Goal: Find contact information: Find contact information

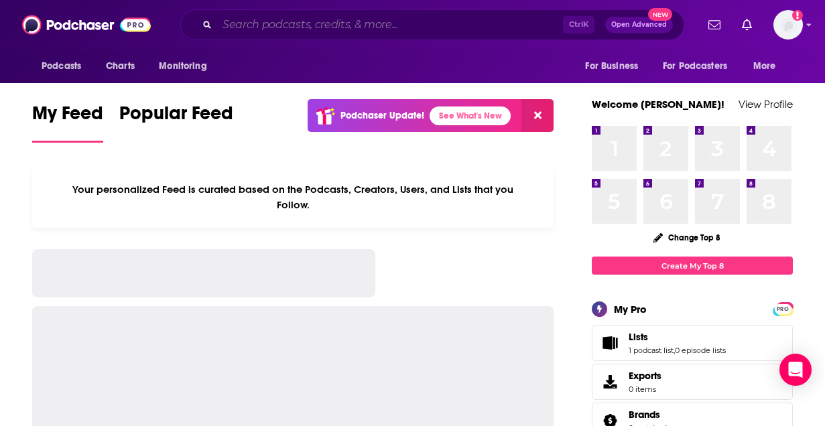
click at [350, 18] on input "Search podcasts, credits, & more..." at bounding box center [390, 24] width 346 height 21
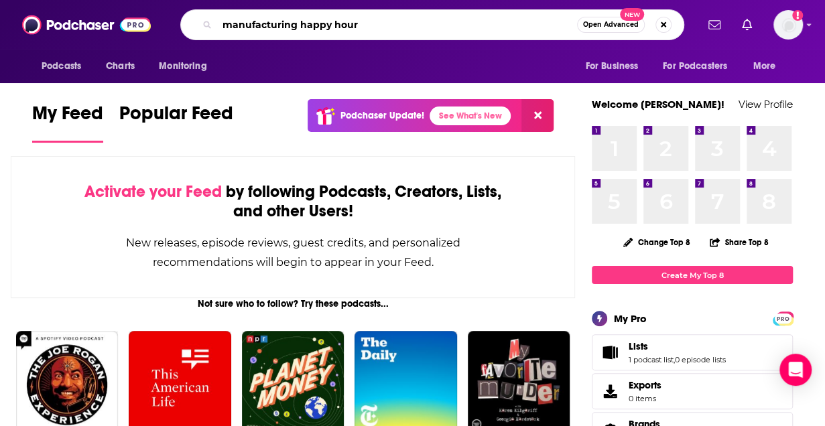
type input "manufacturing happy hour"
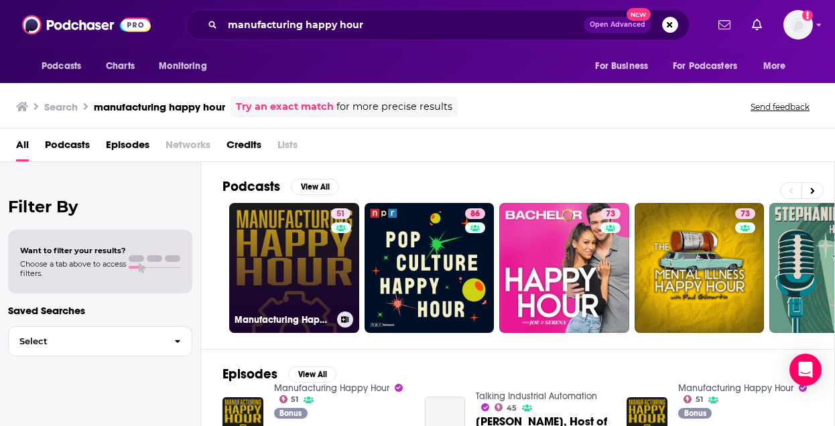
click at [281, 269] on link "51 Manufacturing Happy Hour" at bounding box center [294, 268] width 130 height 130
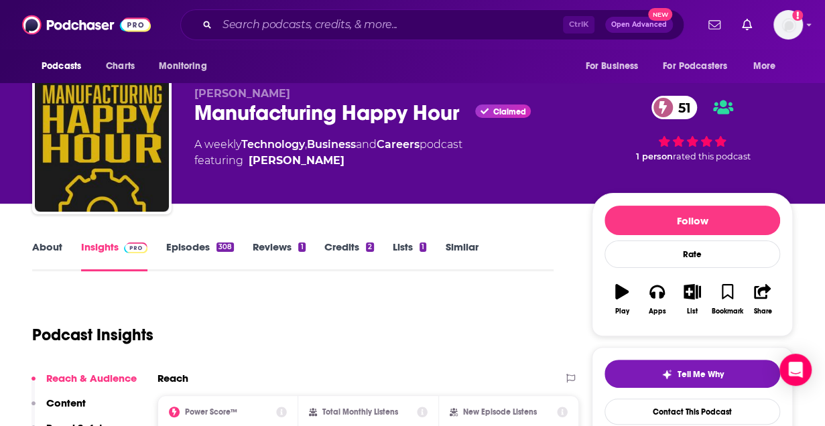
scroll to position [6, 0]
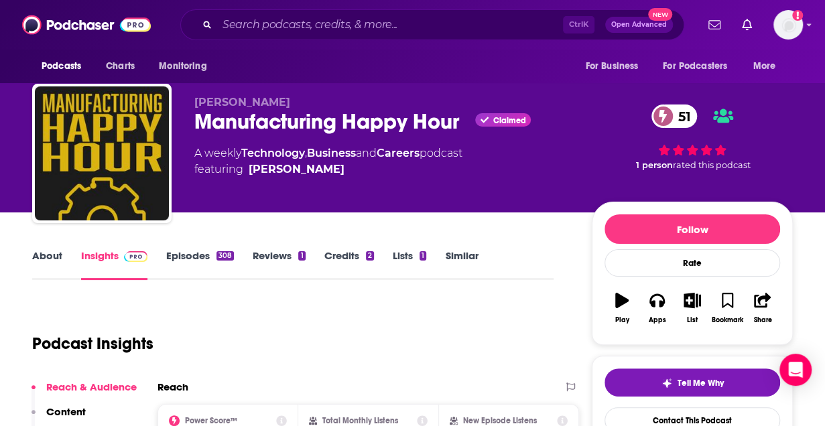
click at [54, 255] on link "About" at bounding box center [47, 264] width 30 height 31
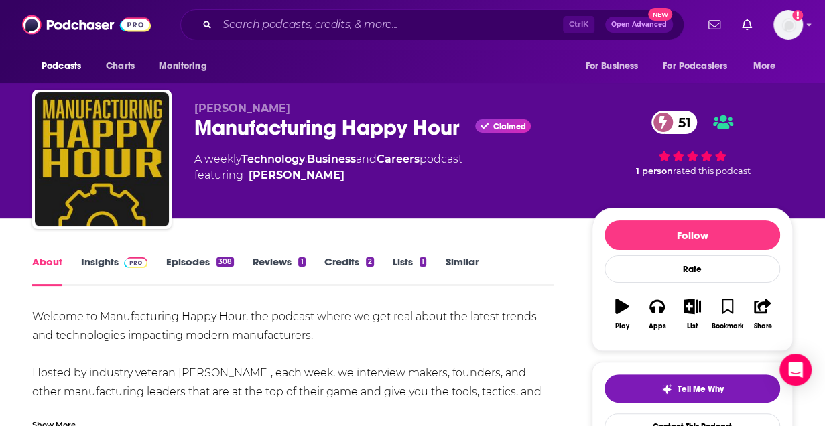
click at [133, 275] on link "Insights" at bounding box center [114, 270] width 66 height 31
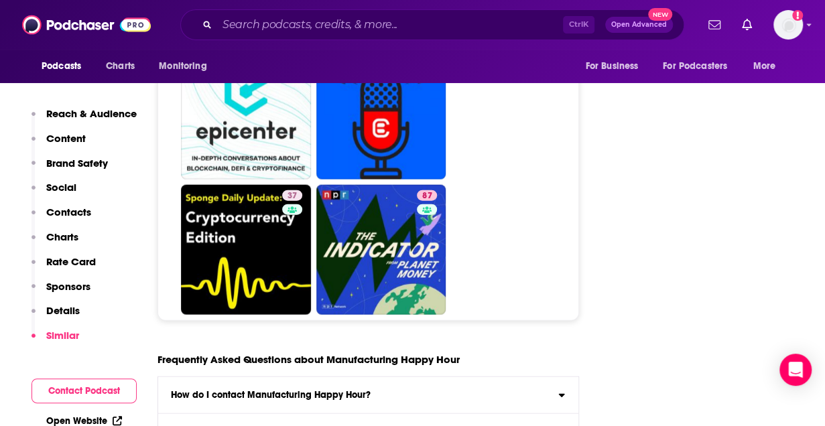
scroll to position [6592, 0]
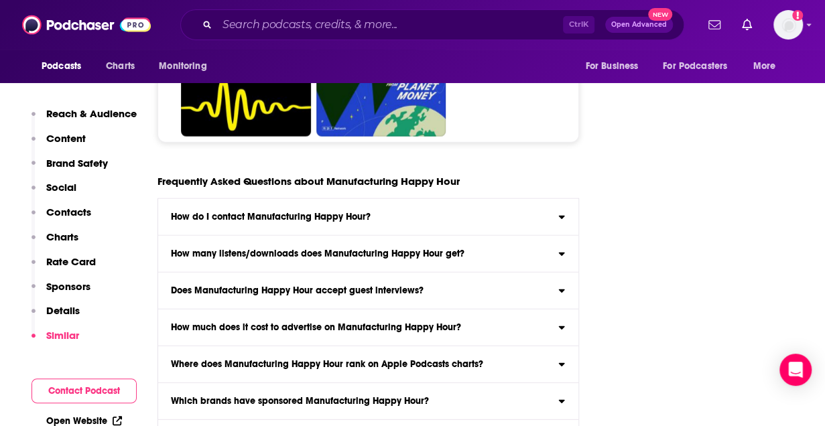
click at [369, 212] on div "How do I contact Manufacturing Happy Hour?" at bounding box center [368, 216] width 420 height 9
click at [0, 0] on input "How do I contact Manufacturing Happy Hour? Click here to view contact informati…" at bounding box center [0, 0] width 0 height 0
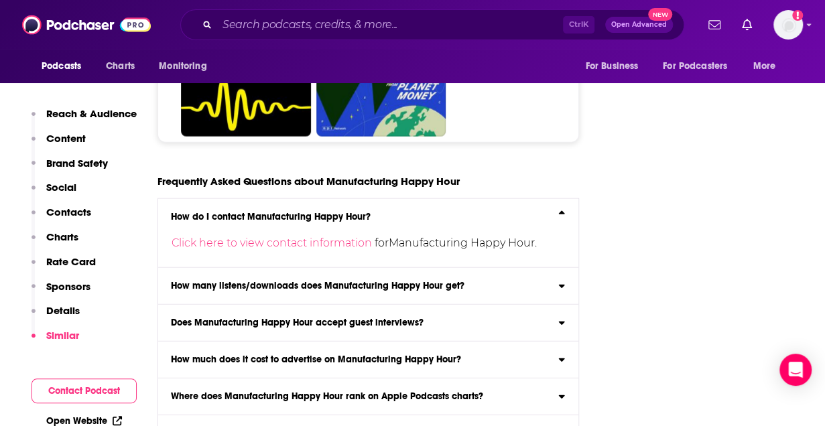
click at [391, 212] on div "How do I contact Manufacturing Happy Hour?" at bounding box center [368, 216] width 420 height 9
click at [0, 0] on input "How do I contact Manufacturing Happy Hour? Click here to view contact informati…" at bounding box center [0, 0] width 0 height 0
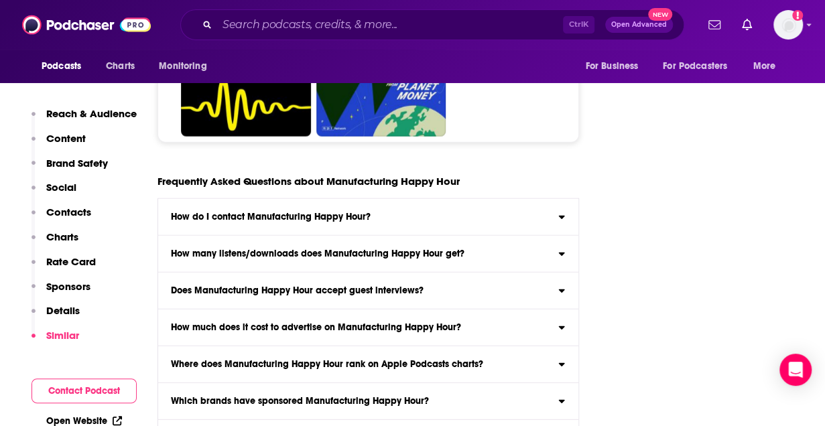
click at [376, 236] on label "How many listens/downloads does Manufacturing Happy Hour get? Click here to vie…" at bounding box center [368, 254] width 420 height 37
click at [0, 0] on input "How many listens/downloads does Manufacturing Happy Hour get? Click here to vie…" at bounding box center [0, 0] width 0 height 0
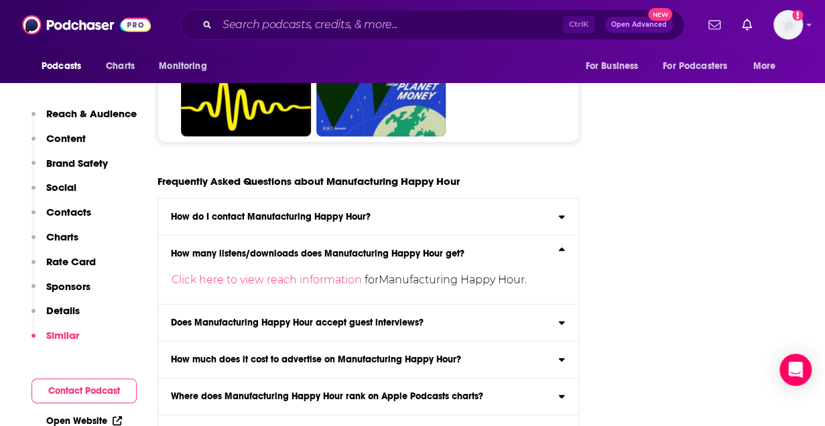
click at [376, 269] on p "Click here to view reach information for Manufacturing Happy Hour ." at bounding box center [363, 279] width 385 height 21
click at [0, 0] on input "How many listens/downloads does Manufacturing Happy Hour get? Click here to vie…" at bounding box center [0, 0] width 0 height 0
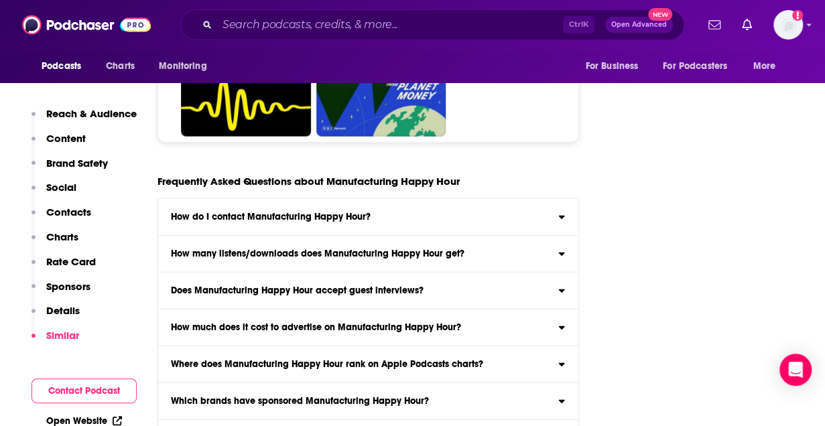
click at [388, 286] on h3 "Does Manufacturing Happy Hour accept guest interviews?" at bounding box center [297, 290] width 253 height 9
click at [0, 0] on input "Does Manufacturing Happy Hour accept guest interviews? Yes" at bounding box center [0, 0] width 0 height 0
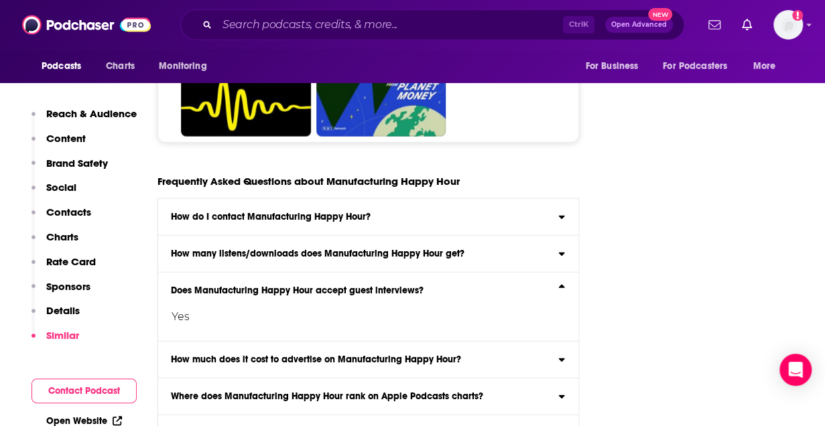
click at [516, 355] on div "How much does it cost to advertise on Manufacturing Happy Hour?" at bounding box center [368, 359] width 420 height 9
click at [0, 0] on input "How much does it cost to advertise on Manufacturing Happy Hour? Click here to v…" at bounding box center [0, 0] width 0 height 0
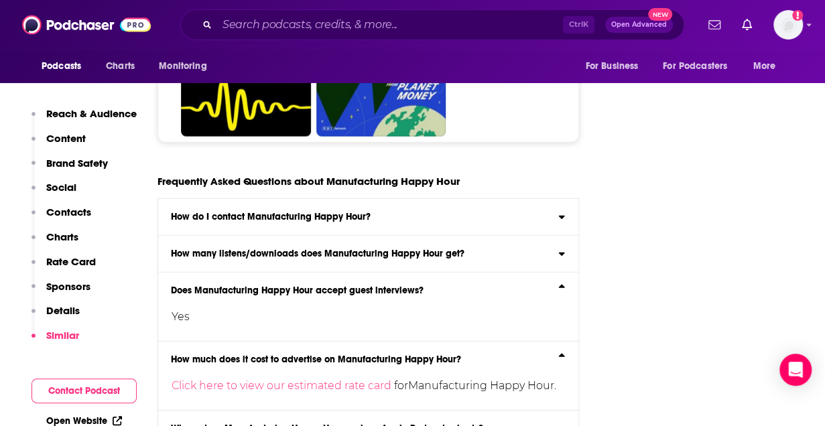
click at [523, 355] on div "How much does it cost to advertise on Manufacturing Happy Hour?" at bounding box center [368, 359] width 420 height 9
click at [0, 0] on input "How much does it cost to advertise on Manufacturing Happy Hour? Click here to v…" at bounding box center [0, 0] width 0 height 0
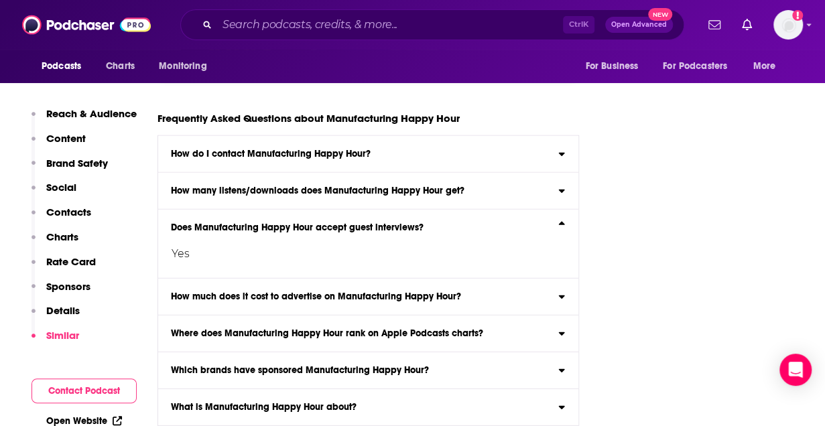
scroll to position [6657, 0]
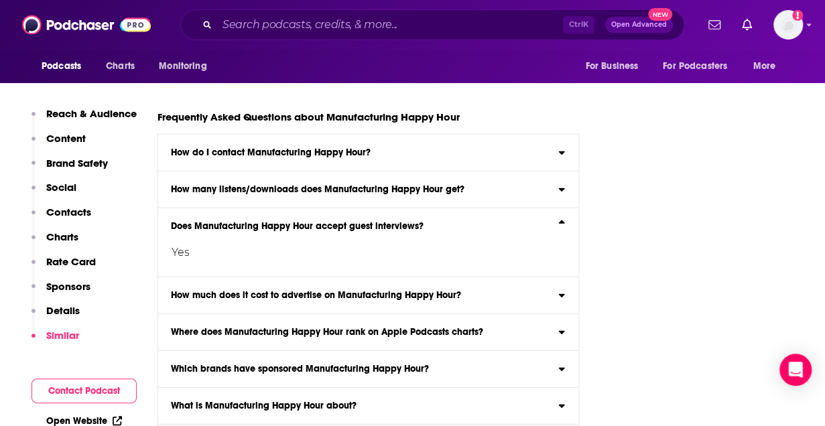
click at [501, 364] on div "Which brands have sponsored Manufacturing Happy Hour?" at bounding box center [368, 368] width 420 height 9
click at [0, 0] on input "Which brands have sponsored Manufacturing Happy Hour? Click here to view sponso…" at bounding box center [0, 0] width 0 height 0
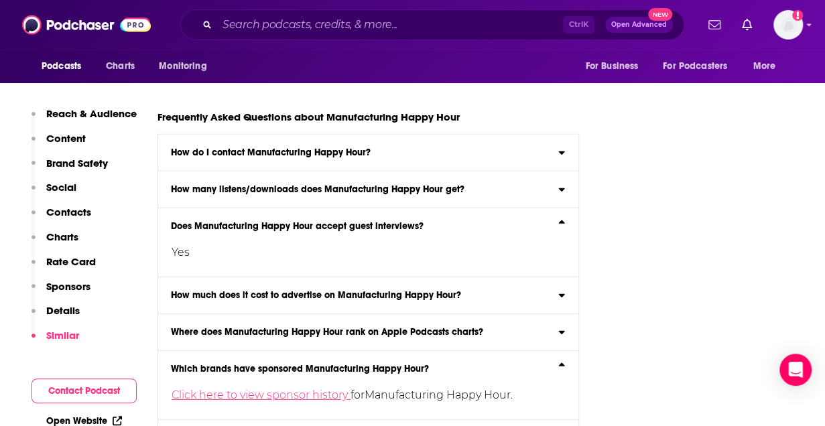
click at [313, 388] on link "Click here to view sponsor history" at bounding box center [260, 394] width 179 height 13
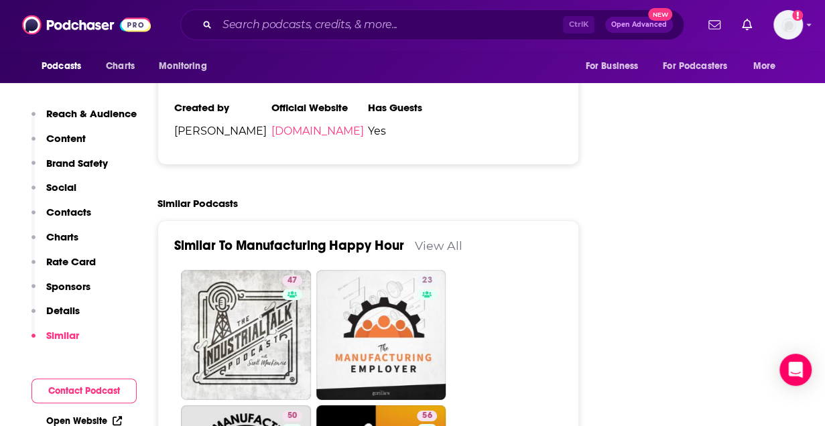
scroll to position [2318, 0]
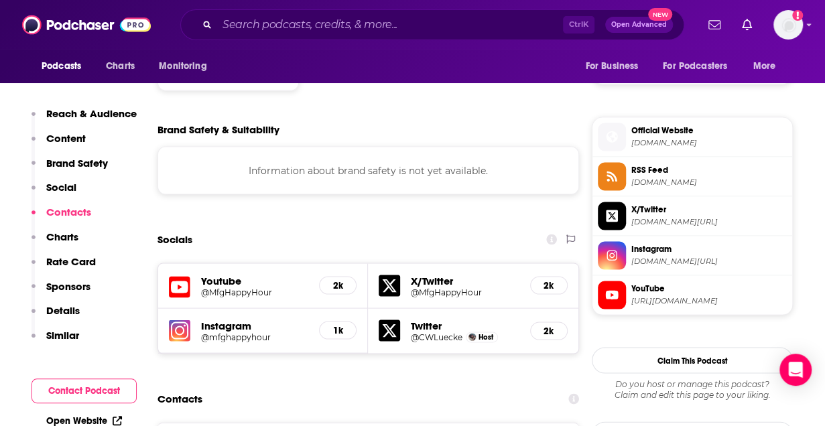
scroll to position [1199, 0]
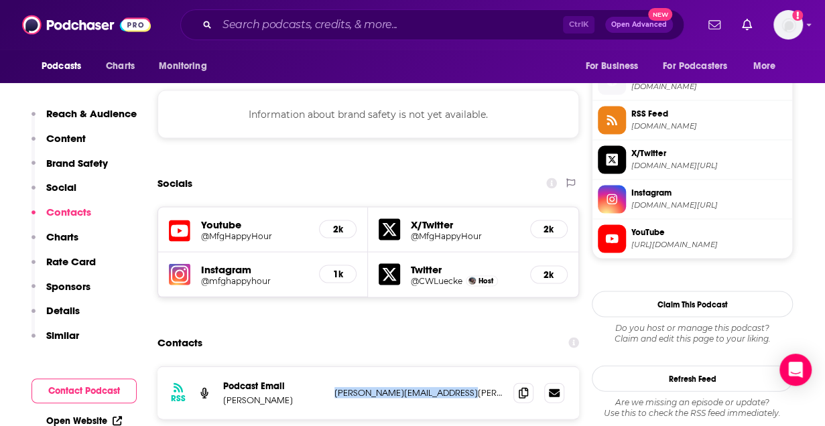
drag, startPoint x: 331, startPoint y: 305, endPoint x: 472, endPoint y: 305, distance: 140.7
click at [472, 366] on div "RSS Podcast Email [PERSON_NAME] [PERSON_NAME][EMAIL_ADDRESS][PERSON_NAME][DOMAI…" at bounding box center [367, 392] width 421 height 52
copy p "[PERSON_NAME][EMAIL_ADDRESS][PERSON_NAME][DOMAIN_NAME]"
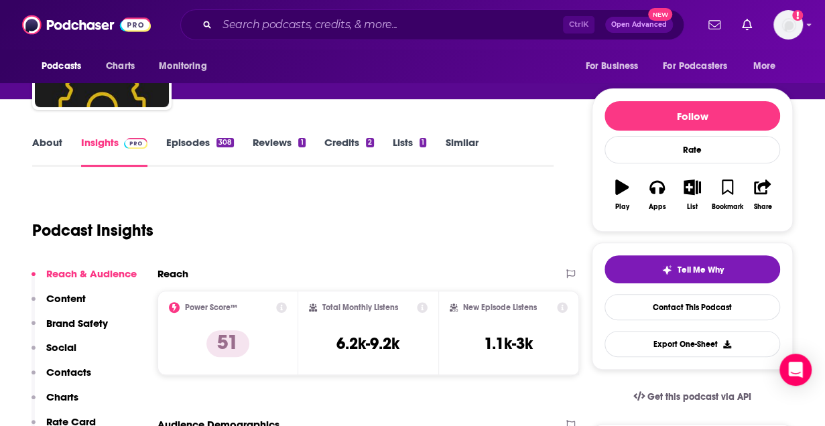
scroll to position [0, 0]
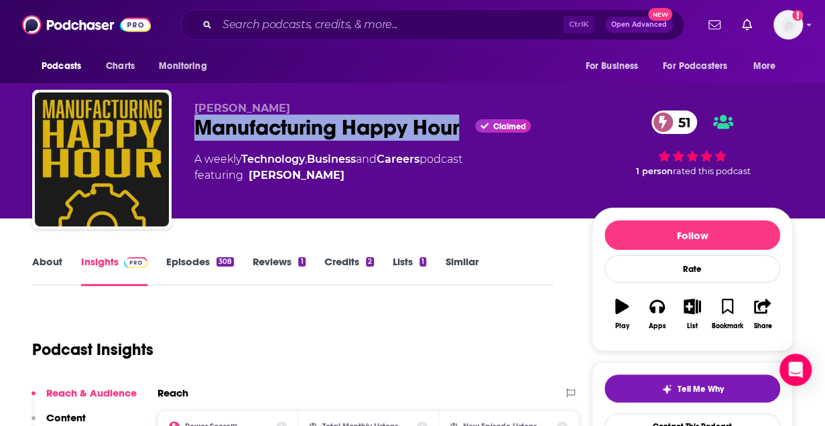
drag, startPoint x: 198, startPoint y: 122, endPoint x: 464, endPoint y: 132, distance: 266.8
click at [464, 132] on div "Manufacturing Happy Hour Claimed 51" at bounding box center [382, 128] width 376 height 26
copy h2 "Manufacturing Happy Hour"
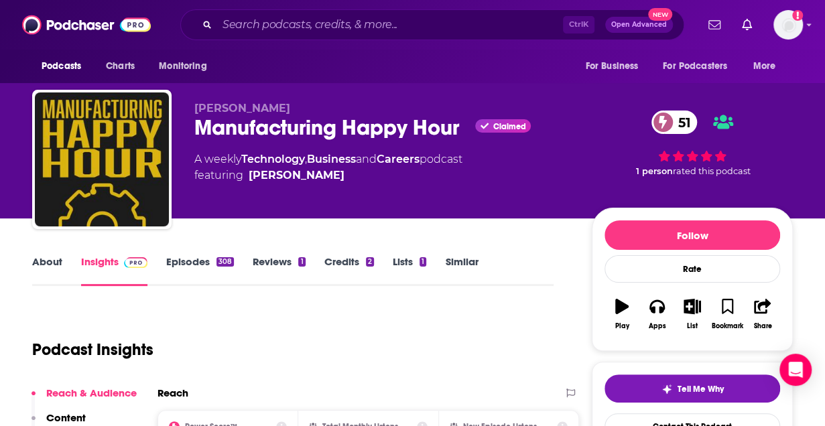
click at [768, 178] on div "51 1 person rated this podcast" at bounding box center [691, 143] width 201 height 83
click at [294, 9] on div "Ctrl K Open Advanced New" at bounding box center [432, 24] width 504 height 31
click at [307, 21] on input "Search podcasts, credits, & more..." at bounding box center [390, 24] width 346 height 21
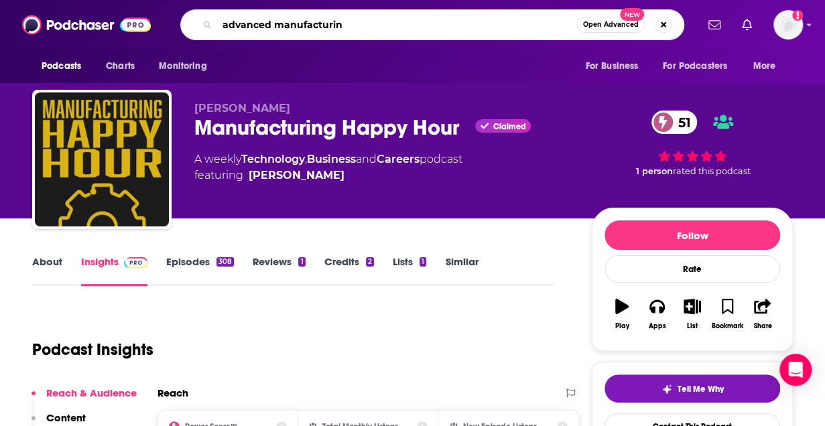
type input "advanced manufacturing"
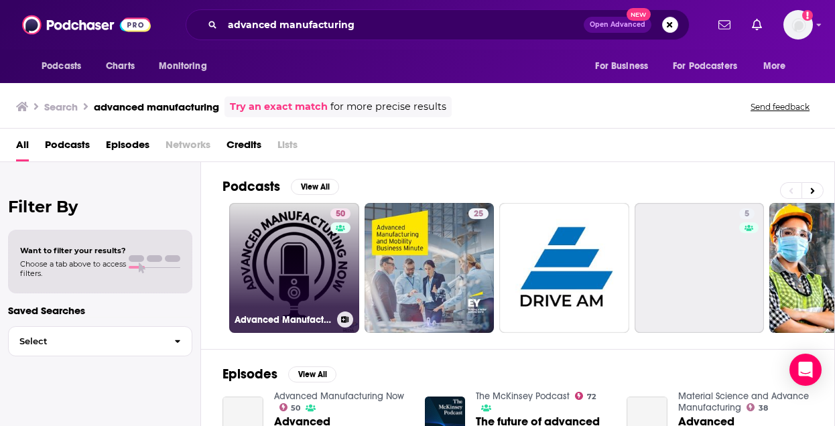
click at [324, 265] on link "50 Advanced Manufacturing Now" at bounding box center [294, 268] width 130 height 130
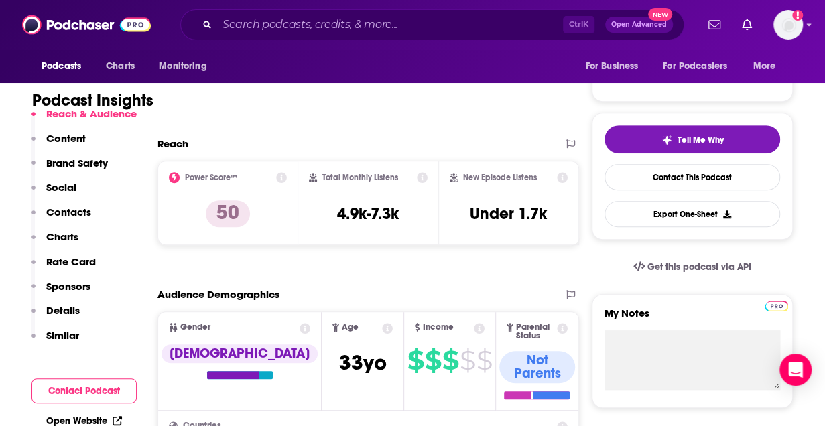
click at [68, 207] on p "Contacts" at bounding box center [68, 212] width 45 height 13
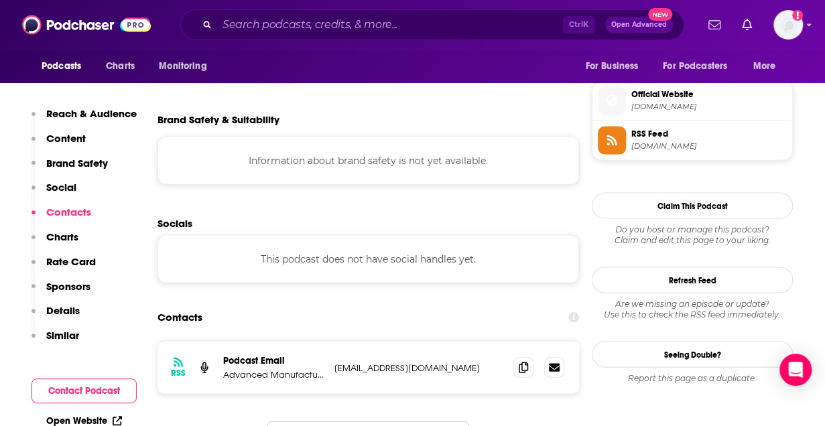
scroll to position [1219, 0]
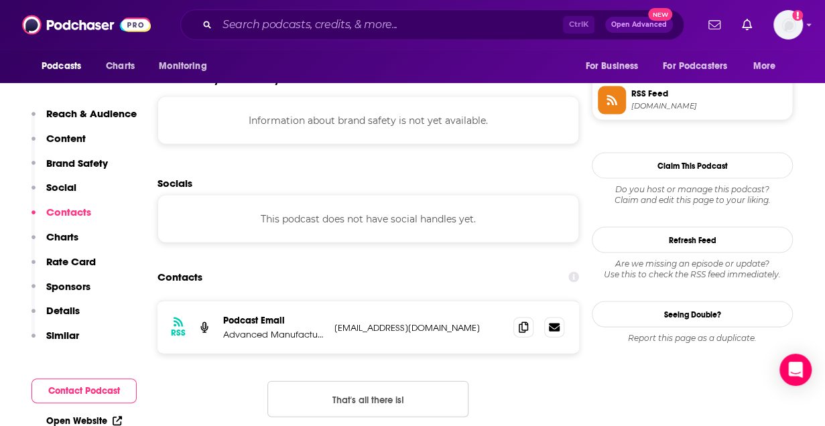
click at [356, 322] on p "[EMAIL_ADDRESS][DOMAIN_NAME]" at bounding box center [418, 327] width 168 height 11
drag, startPoint x: 334, startPoint y: 247, endPoint x: 430, endPoint y: 244, distance: 96.5
click at [430, 322] on p "[EMAIL_ADDRESS][DOMAIN_NAME]" at bounding box center [418, 327] width 168 height 11
copy p "[EMAIL_ADDRESS][DOMAIN_NAME]"
